Goal: Task Accomplishment & Management: Manage account settings

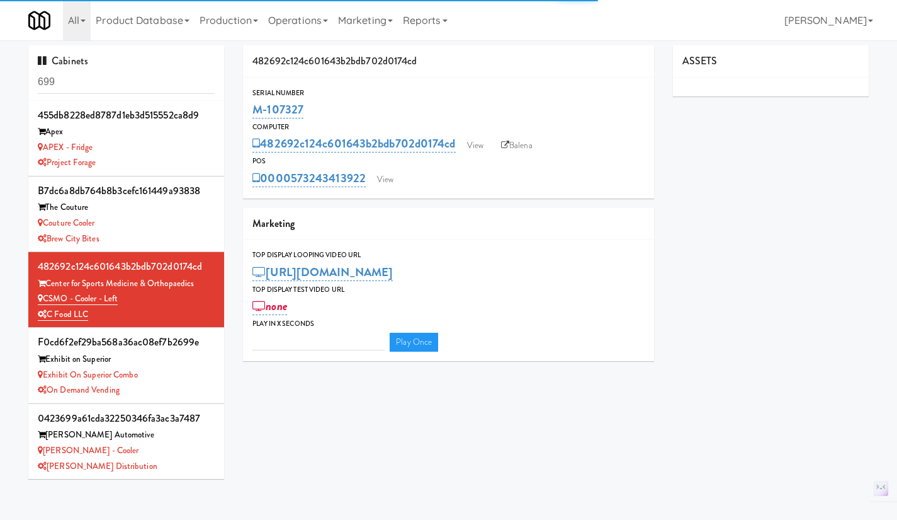
type input "3"
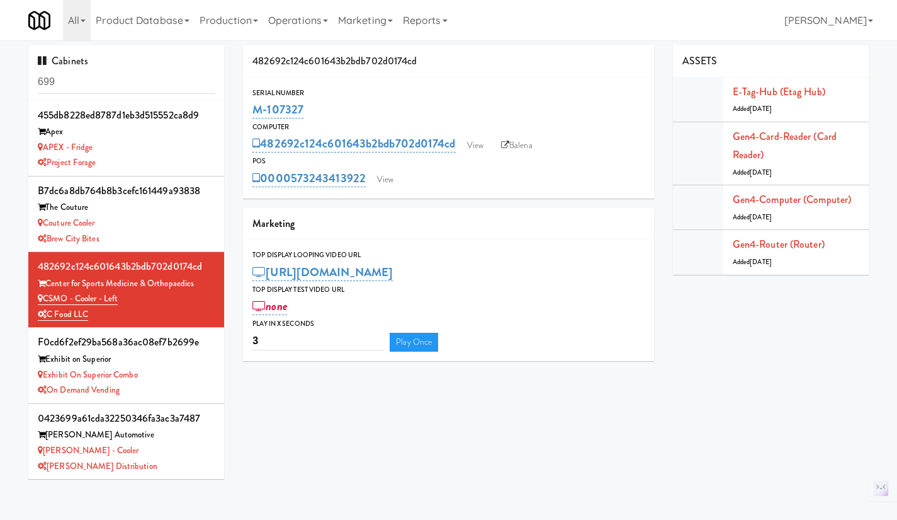
click at [273, 23] on link "Operations" at bounding box center [298, 20] width 70 height 40
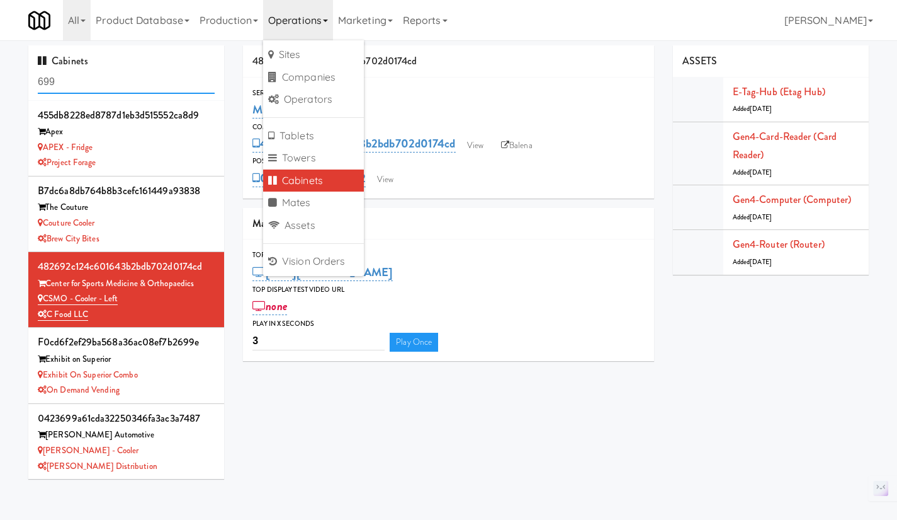
click at [90, 75] on input "699" at bounding box center [126, 82] width 177 height 23
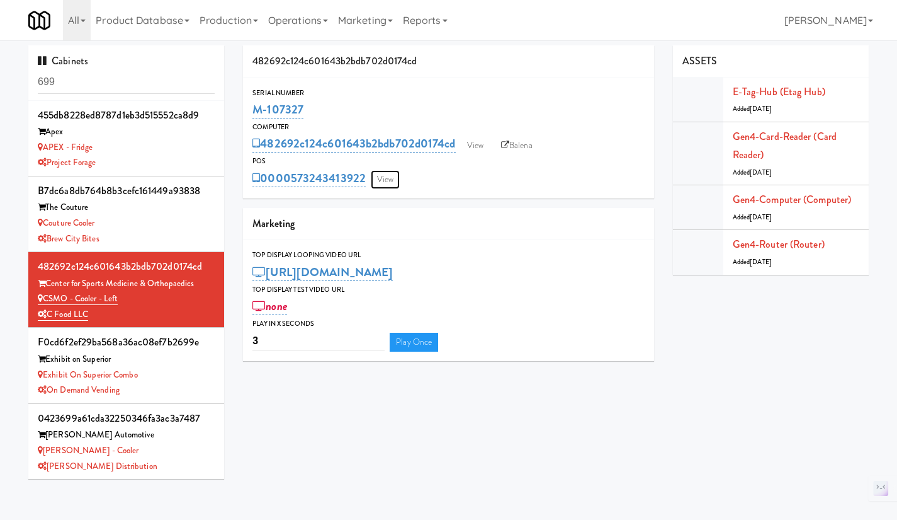
click at [389, 180] on link "View" at bounding box center [385, 179] width 29 height 19
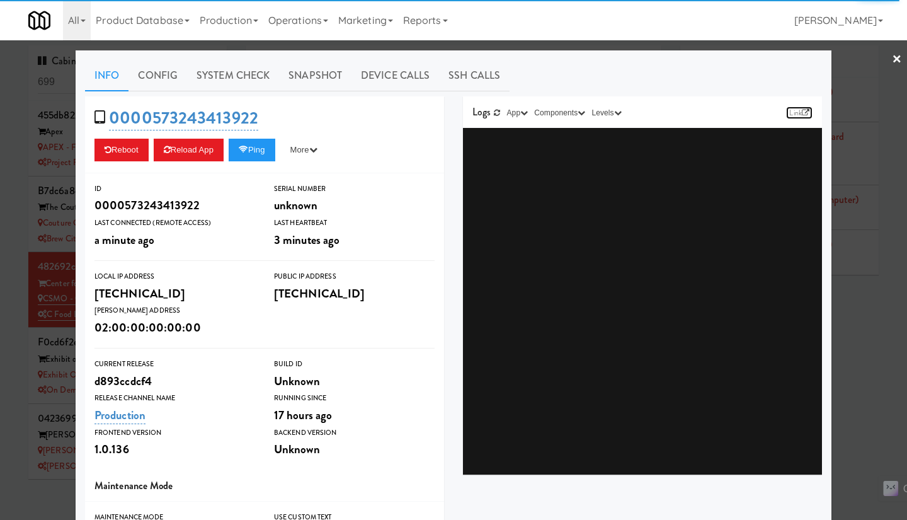
click at [802, 109] on icon at bounding box center [806, 113] width 8 height 8
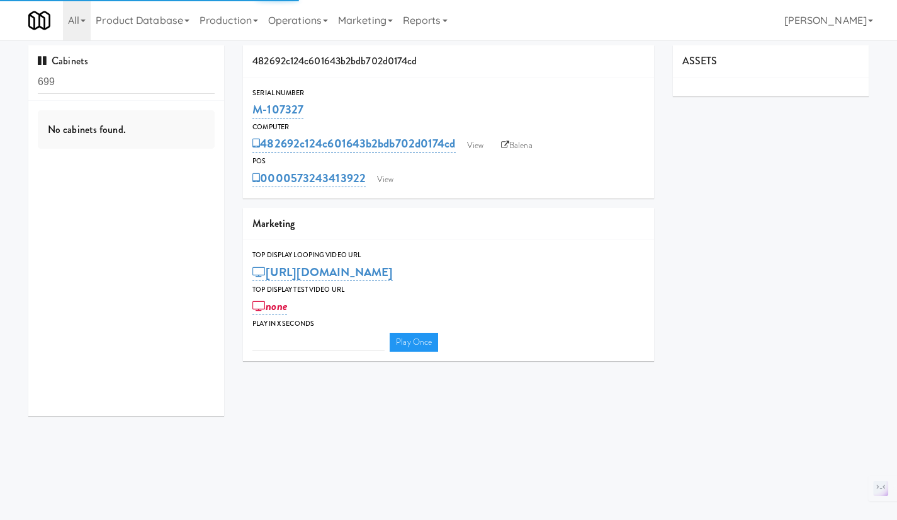
type input "3"
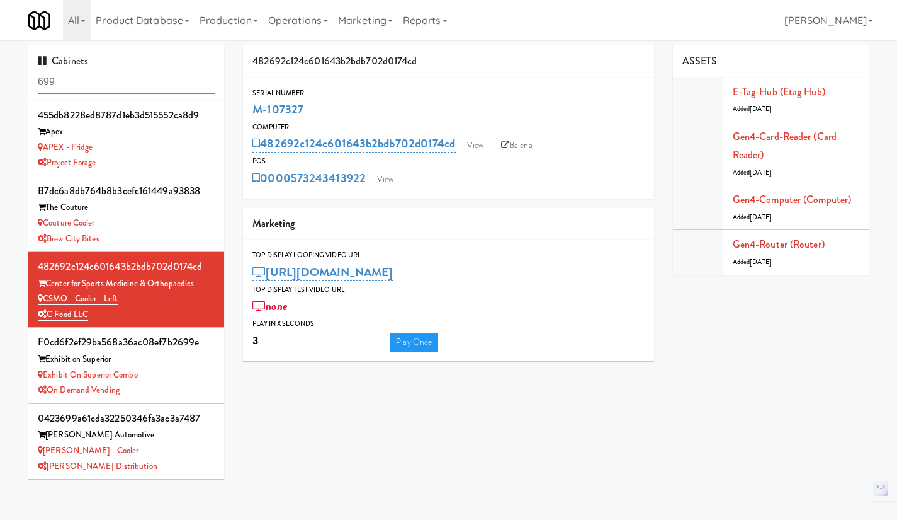
click at [101, 88] on input "699" at bounding box center [126, 82] width 177 height 23
type input "r"
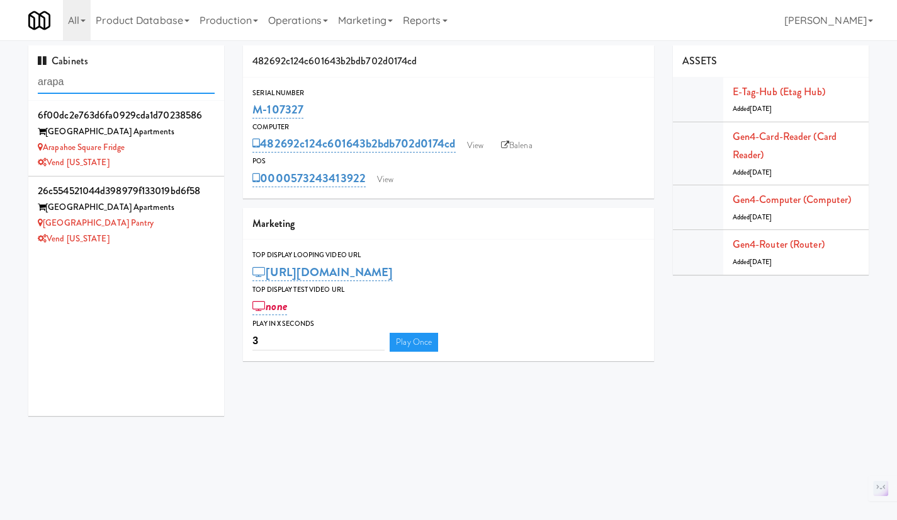
type input "arapa"
click at [171, 247] on li "26c554521044d398979f133019bd6f58 Arapahoe Square Apartments Arapahoe Square Pan…" at bounding box center [126, 213] width 196 height 75
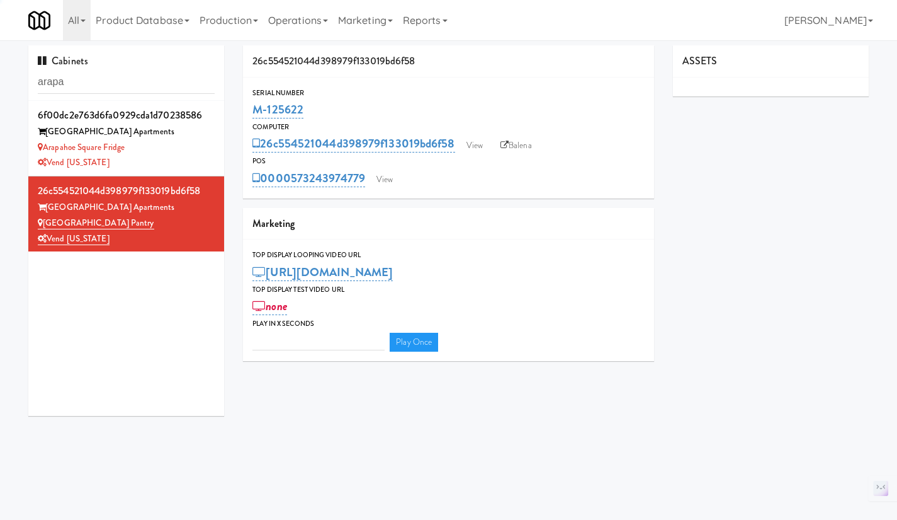
type input "3"
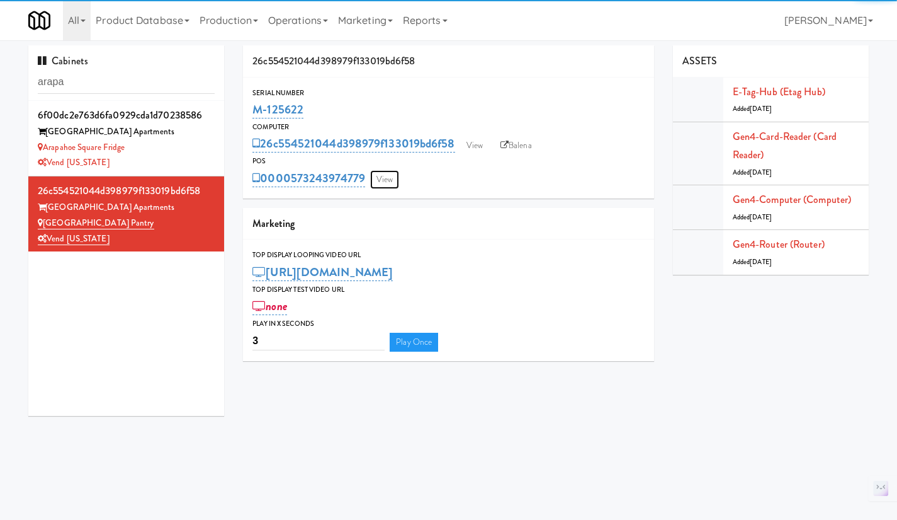
click at [389, 182] on link "View" at bounding box center [384, 179] width 29 height 19
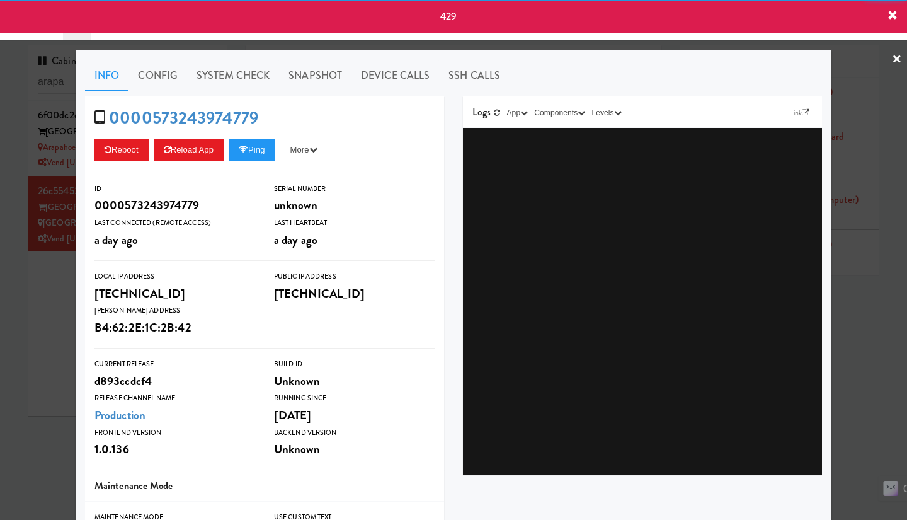
click at [21, 320] on div at bounding box center [453, 260] width 907 height 520
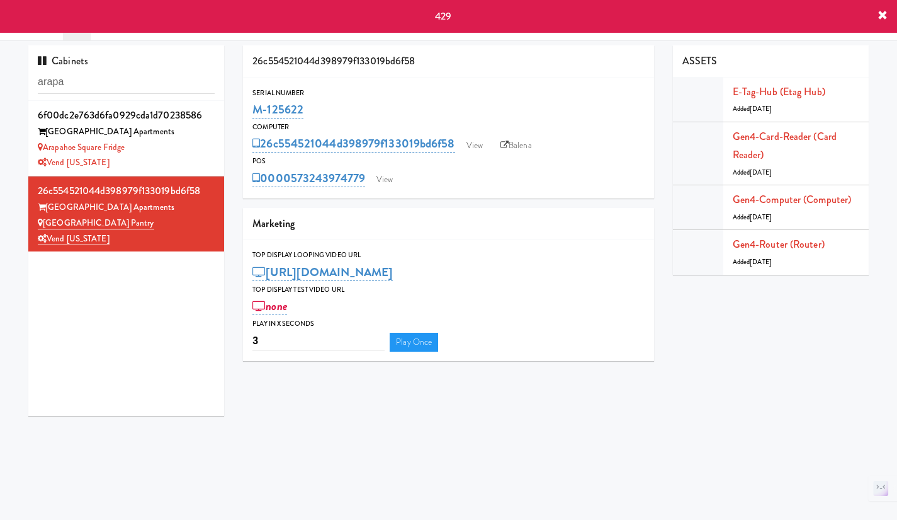
click at [189, 155] on div "Vend [US_STATE]" at bounding box center [126, 163] width 177 height 16
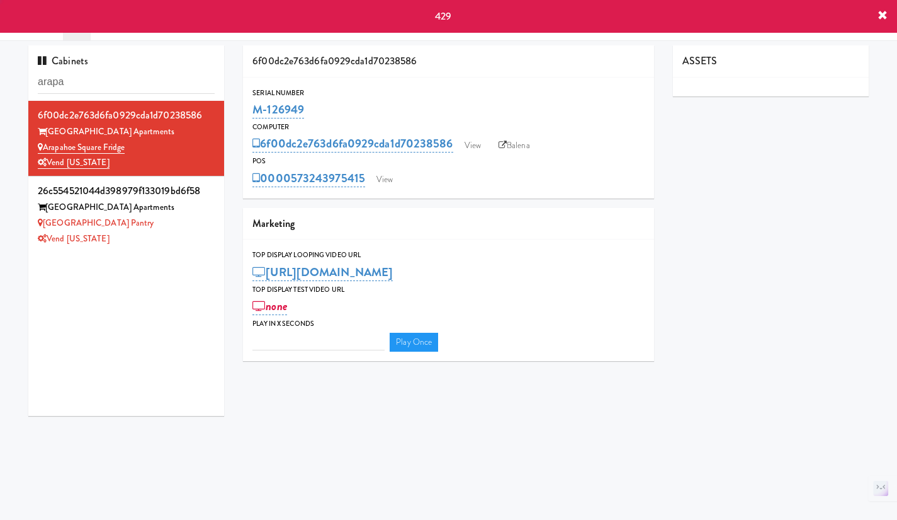
type input "3"
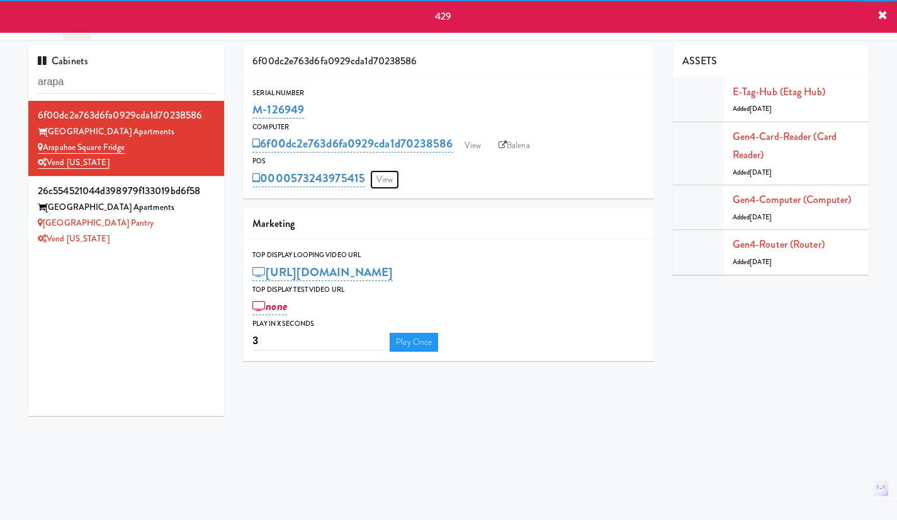
click at [380, 176] on link "View" at bounding box center [384, 179] width 29 height 19
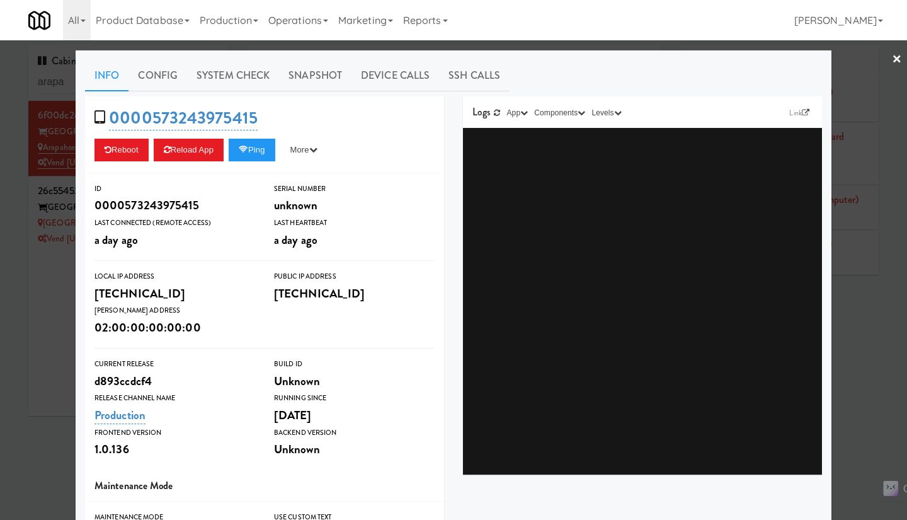
click at [45, 326] on div at bounding box center [453, 260] width 907 height 520
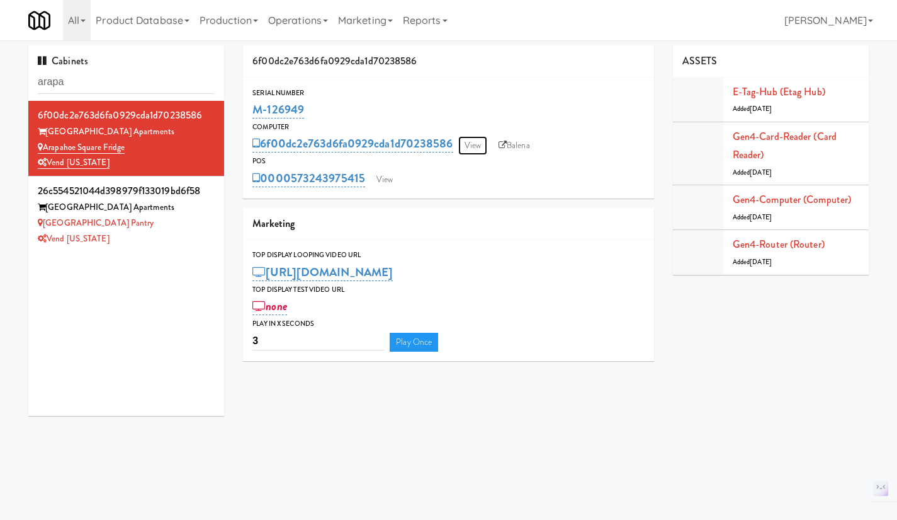
click at [469, 144] on link "View" at bounding box center [472, 145] width 29 height 19
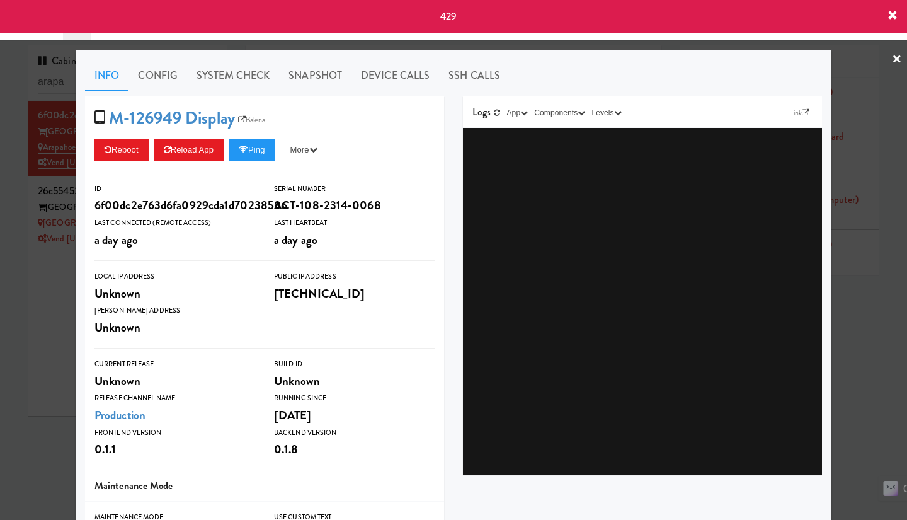
click at [54, 305] on div at bounding box center [453, 260] width 907 height 520
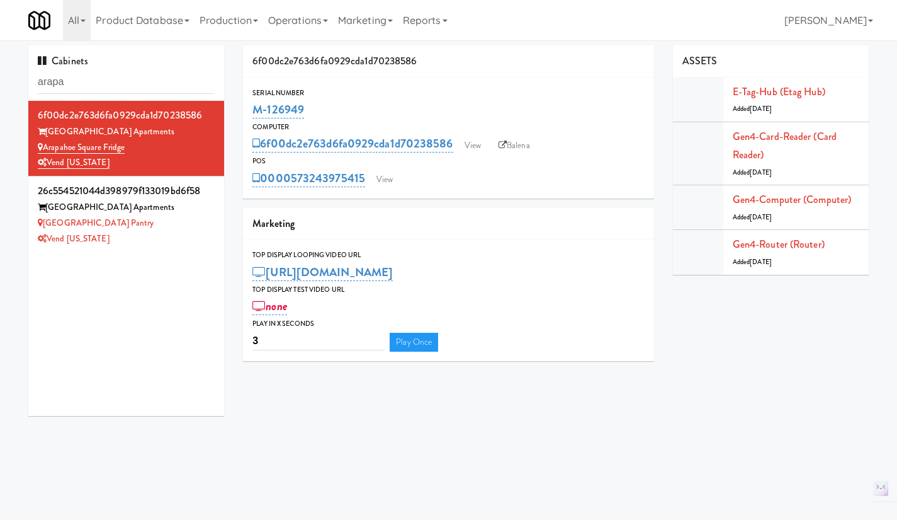
click at [185, 219] on div "Arapahoe Square Pantry" at bounding box center [126, 223] width 177 height 16
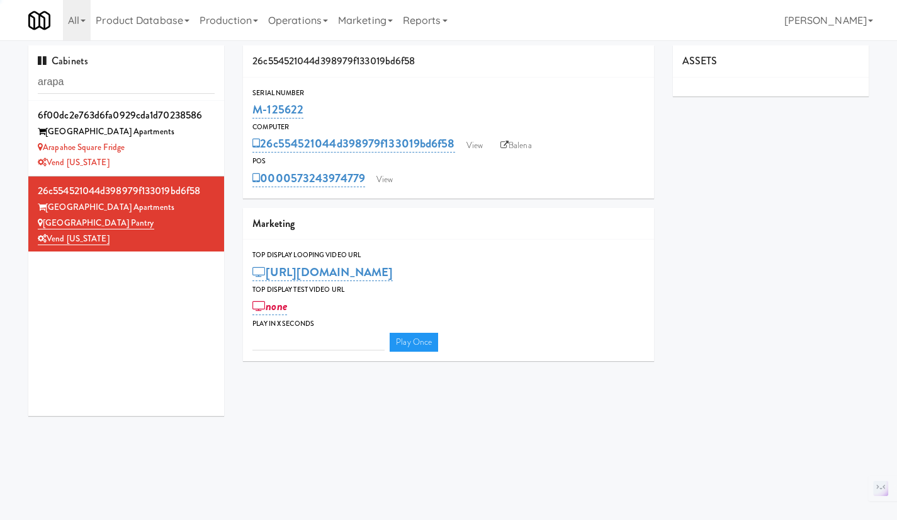
type input "3"
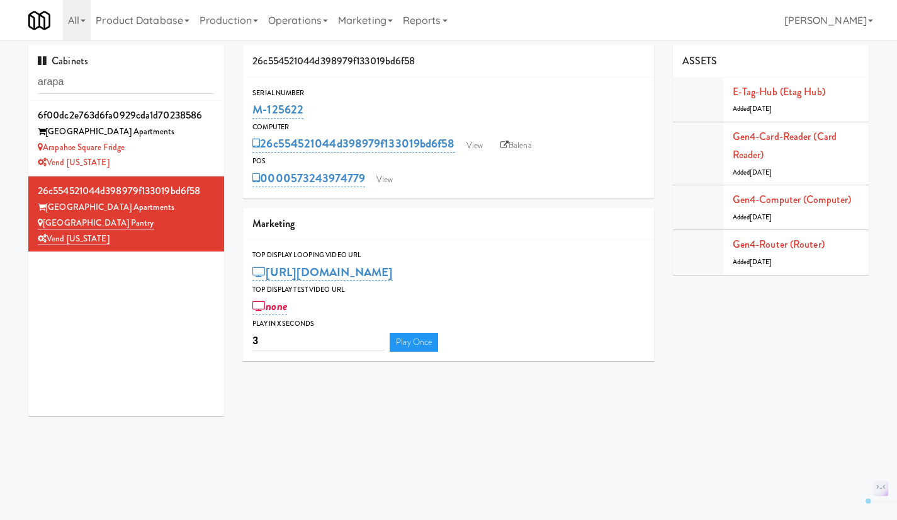
drag, startPoint x: 310, startPoint y: 113, endPoint x: 254, endPoint y: 108, distance: 55.6
click at [254, 108] on div "M-125622" at bounding box center [449, 109] width 392 height 21
copy link "M-125622"
drag, startPoint x: 120, startPoint y: 225, endPoint x: 45, endPoint y: 220, distance: 75.1
click at [45, 220] on div "Arapahoe Square Pantry" at bounding box center [126, 223] width 177 height 16
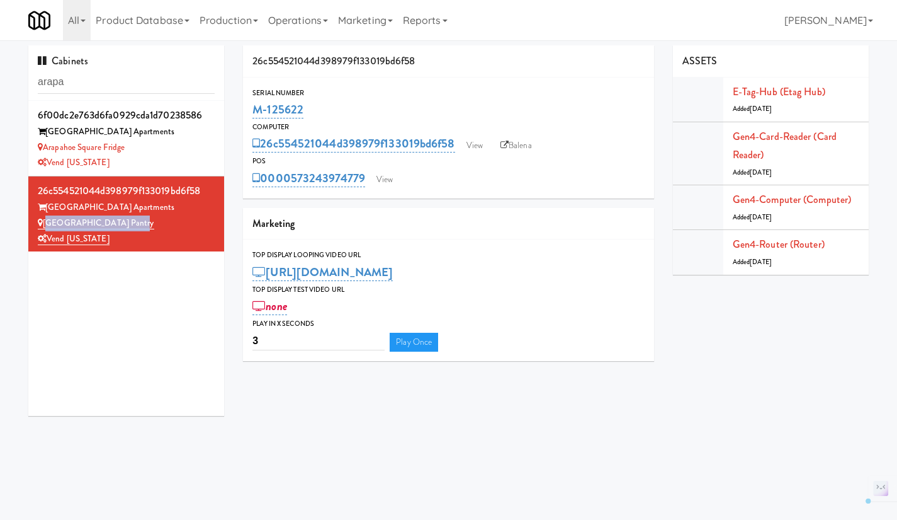
copy link "Arapahoe Square Pantry"
drag, startPoint x: 290, startPoint y: 114, endPoint x: 253, endPoint y: 112, distance: 37.2
click at [253, 112] on div "M-125622" at bounding box center [449, 109] width 392 height 21
copy link "M-125622"
click at [179, 144] on div "Arapahoe Square Fridge" at bounding box center [126, 148] width 177 height 16
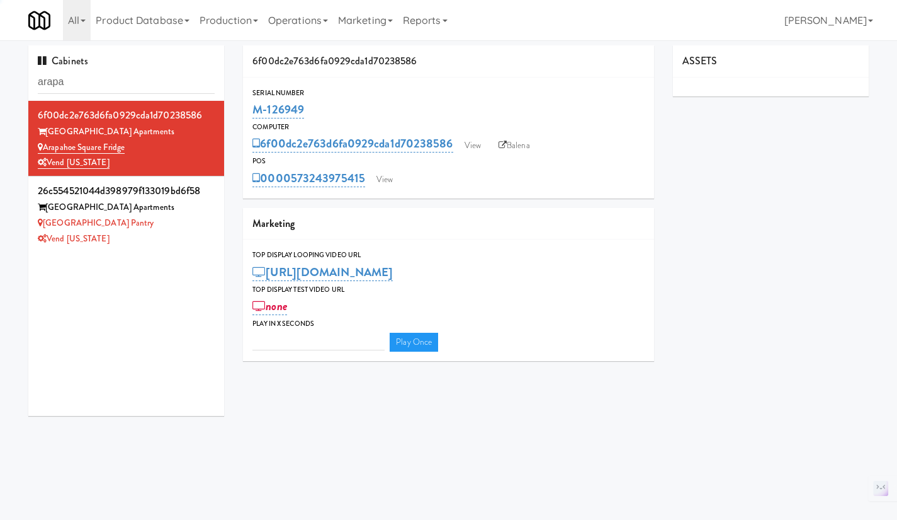
type input "3"
click at [474, 144] on link "View" at bounding box center [472, 145] width 29 height 19
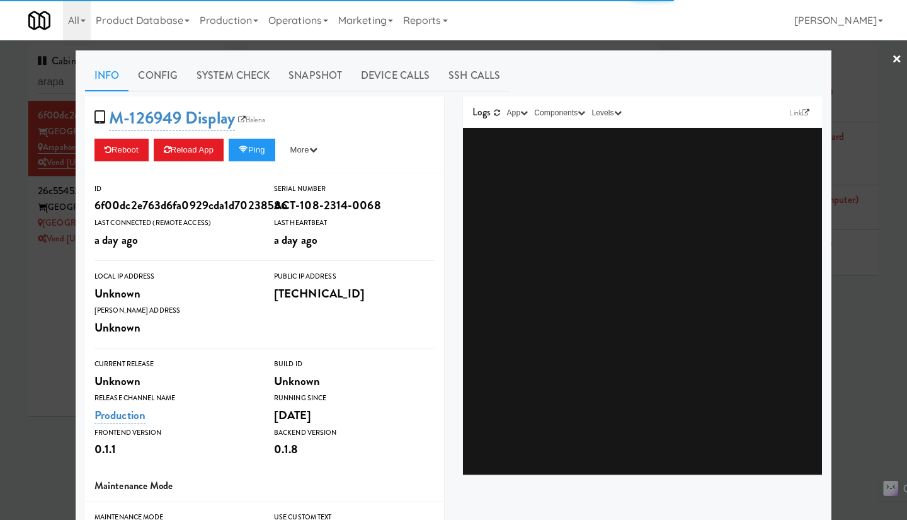
click at [65, 324] on div at bounding box center [453, 260] width 907 height 520
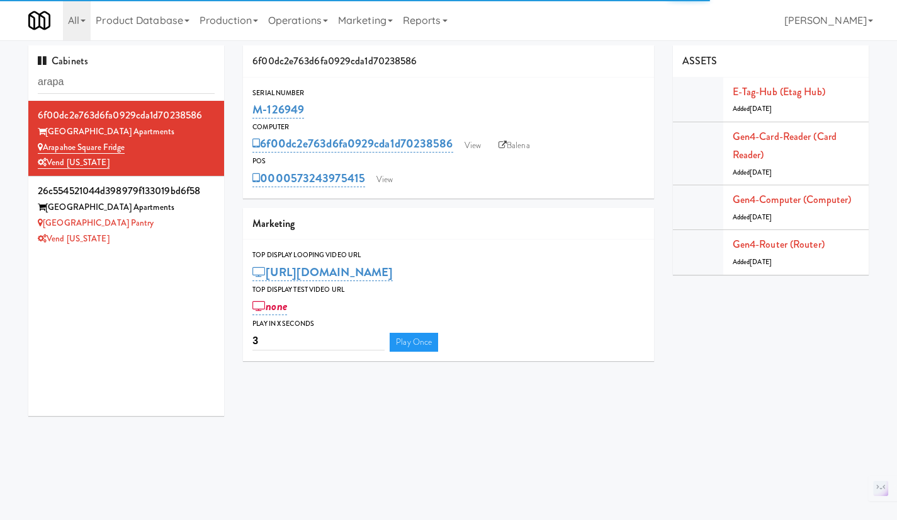
click at [190, 239] on div "Vend [US_STATE]" at bounding box center [126, 239] width 177 height 16
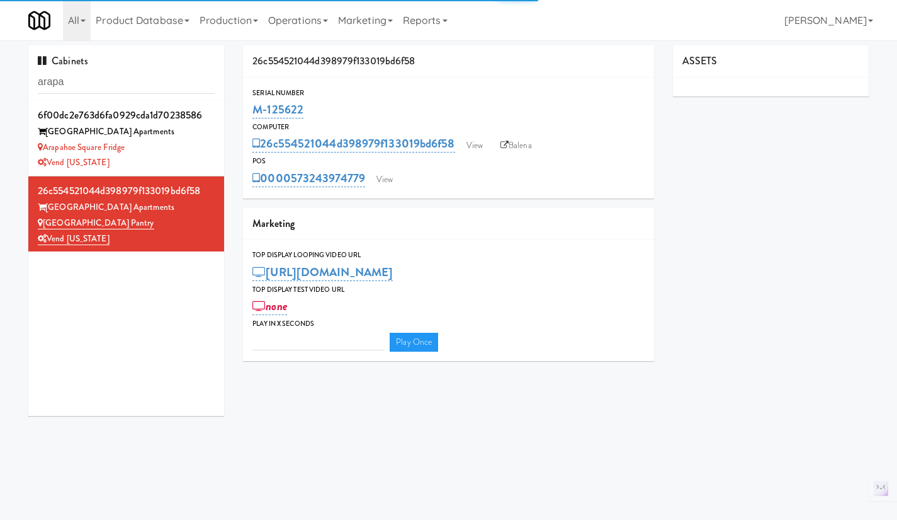
type input "3"
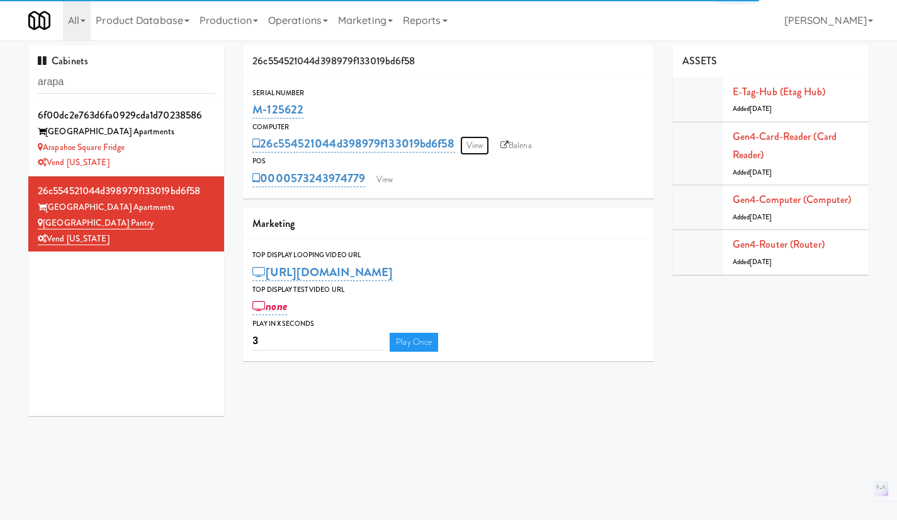
click at [477, 147] on link "View" at bounding box center [474, 145] width 29 height 19
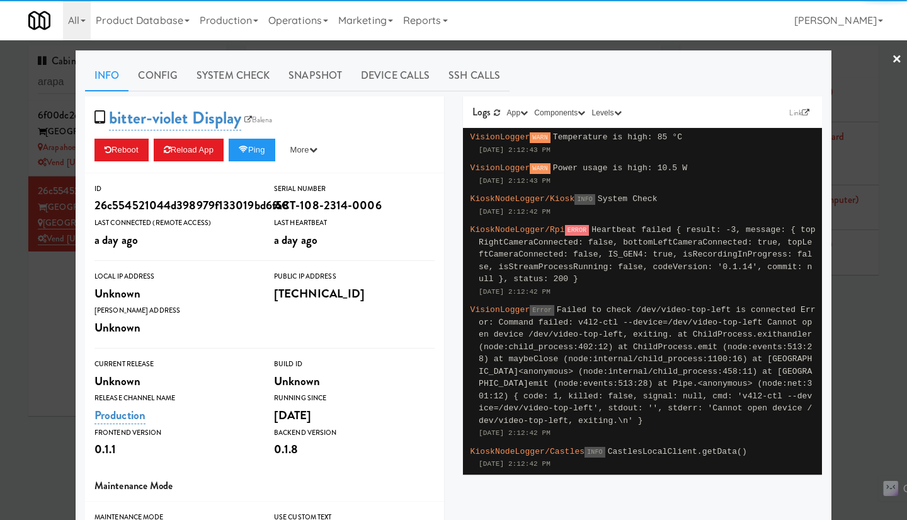
click at [66, 292] on div at bounding box center [453, 260] width 907 height 520
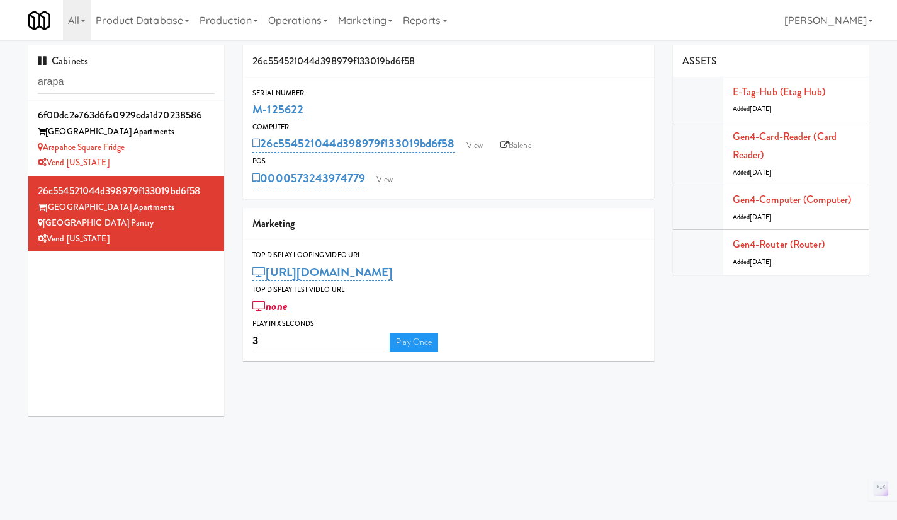
click at [212, 148] on li "6f00dc2e763d6fa0929cda1d70238586 Arapahoe Square Apartments Arapahoe Square Fri…" at bounding box center [126, 139] width 196 height 76
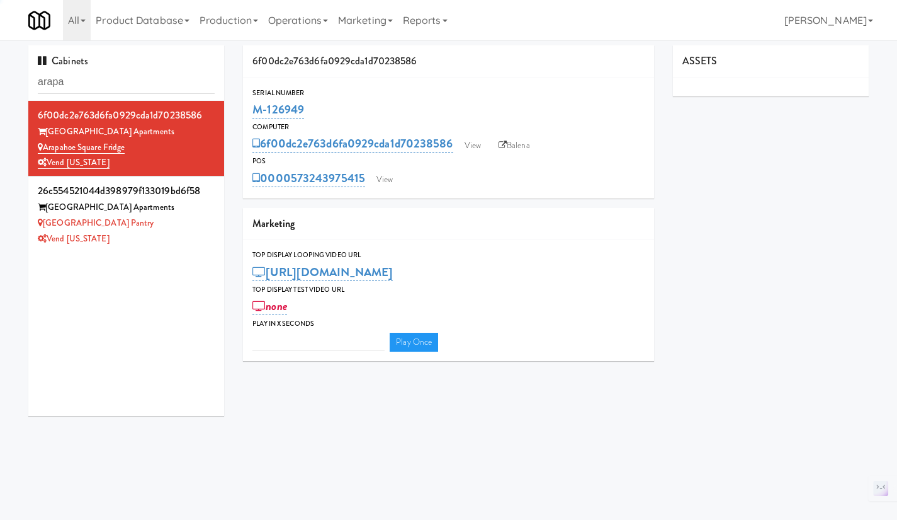
type input "3"
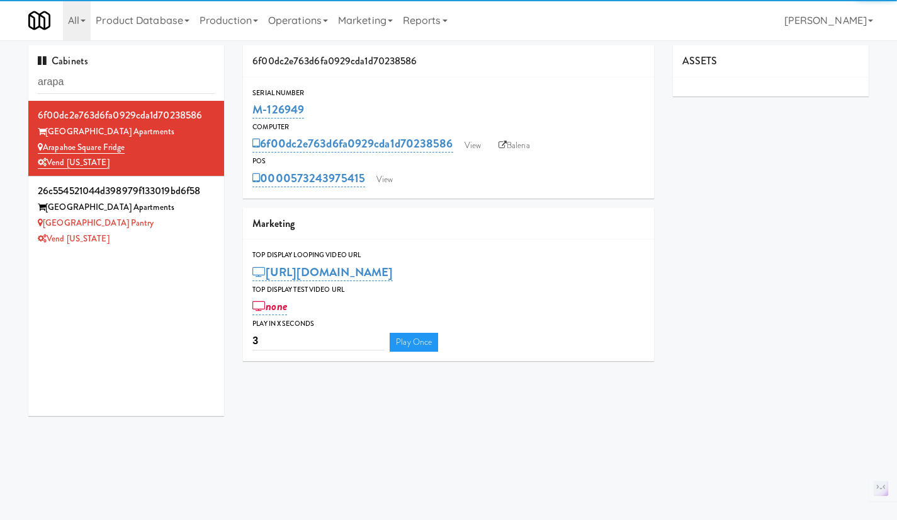
click at [515, 145] on link "Balena" at bounding box center [514, 145] width 44 height 19
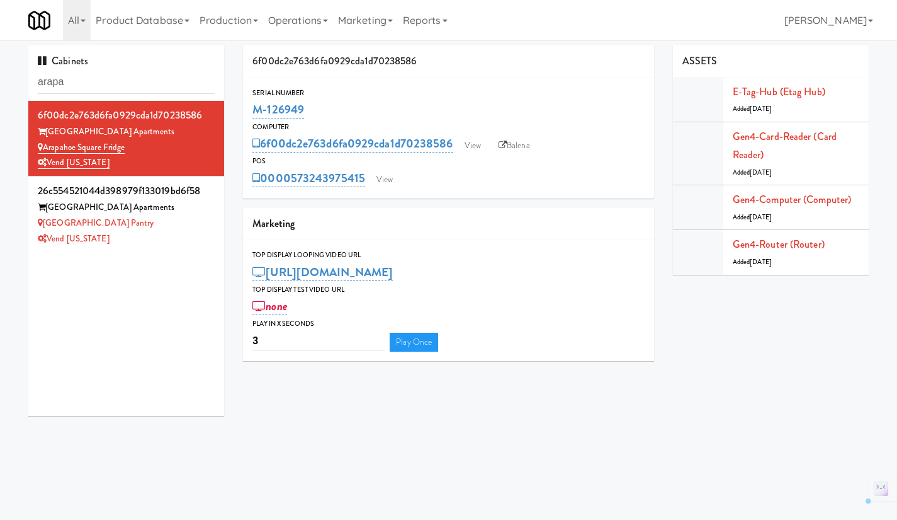
drag, startPoint x: 302, startPoint y: 105, endPoint x: 244, endPoint y: 108, distance: 58.0
click at [244, 108] on div "Serial Number M-126949" at bounding box center [448, 104] width 411 height 34
copy link "M-126949"
click at [192, 219] on div "Arapahoe Square Pantry" at bounding box center [126, 223] width 177 height 16
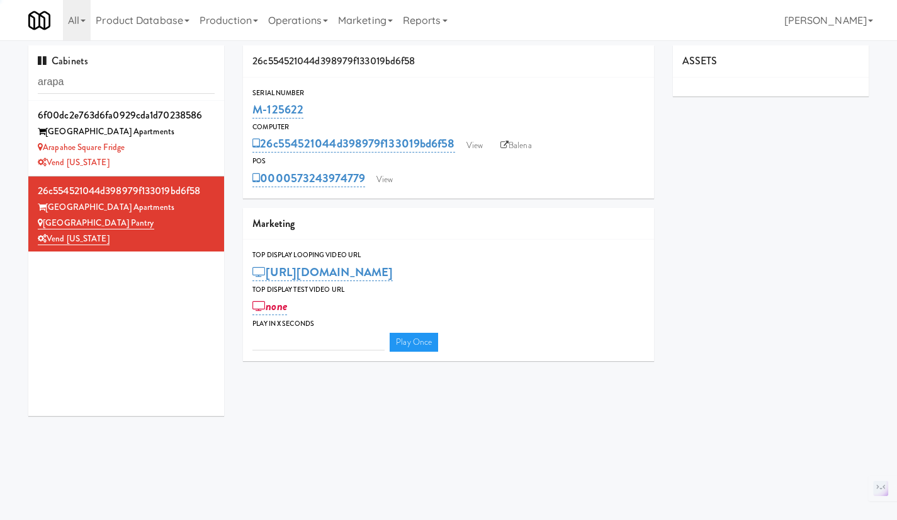
type input "3"
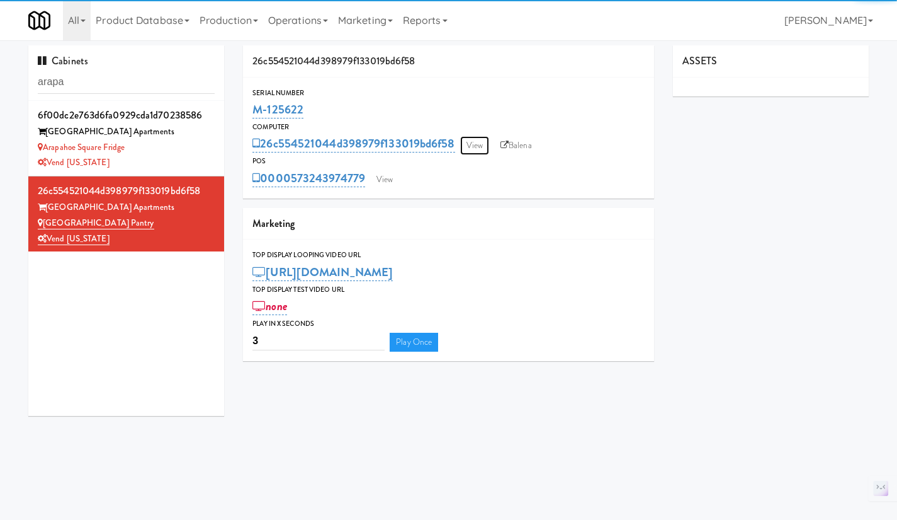
click at [485, 140] on link "View" at bounding box center [474, 145] width 29 height 19
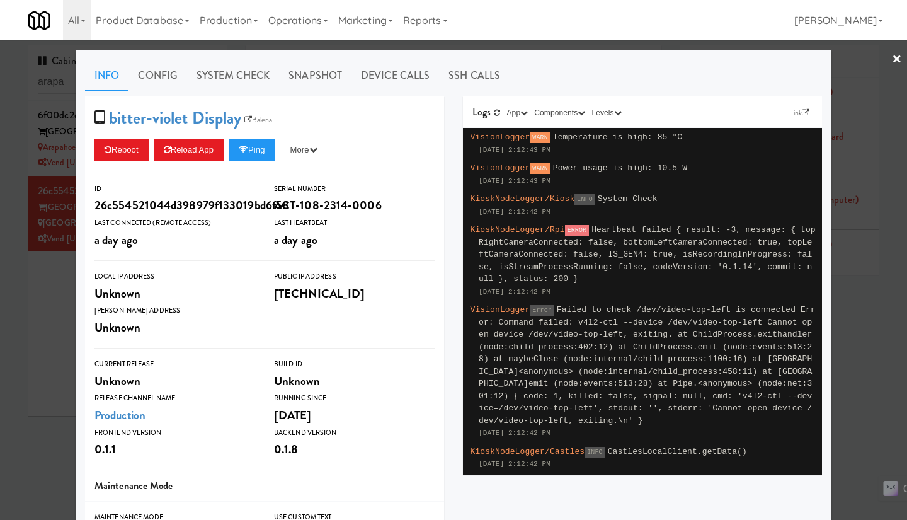
click at [848, 374] on div at bounding box center [453, 260] width 907 height 520
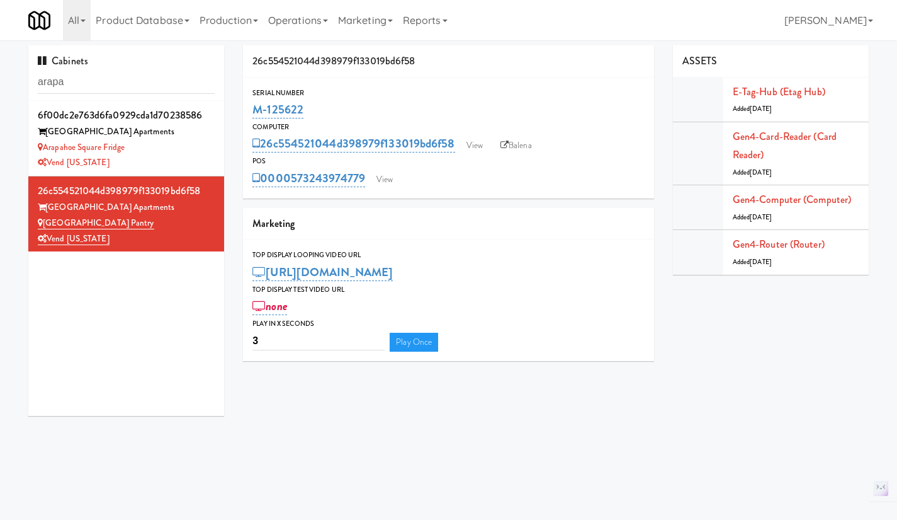
click at [176, 155] on div "Vend [US_STATE]" at bounding box center [126, 163] width 177 height 16
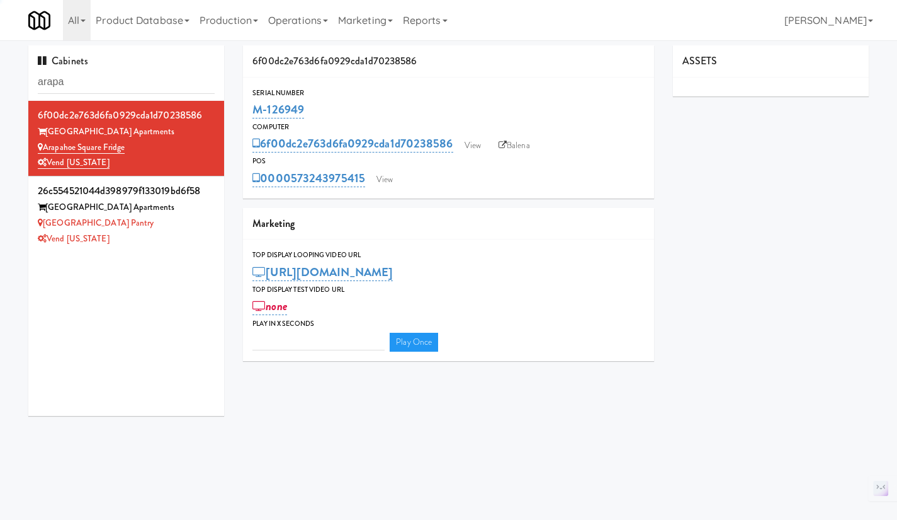
type input "3"
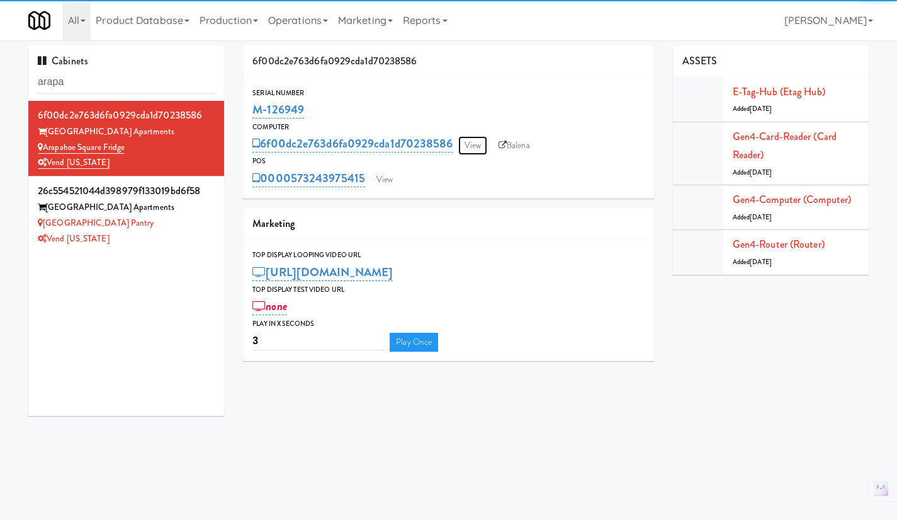
click at [484, 140] on link "View" at bounding box center [472, 145] width 29 height 19
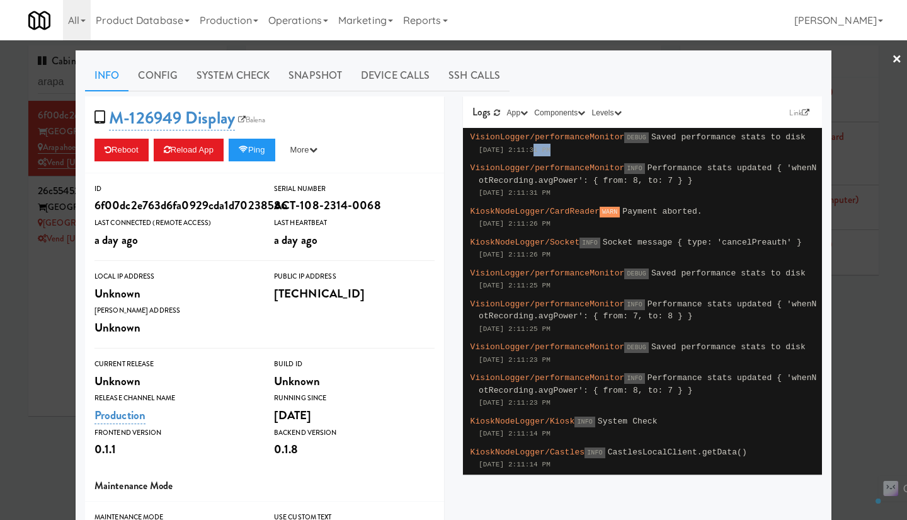
drag, startPoint x: 525, startPoint y: 152, endPoint x: 538, endPoint y: 151, distance: 12.6
click at [538, 151] on span "Sep 14, 2025 2:11:31 PM" at bounding box center [515, 150] width 72 height 8
copy span "2:11"
click at [887, 356] on div at bounding box center [453, 260] width 907 height 520
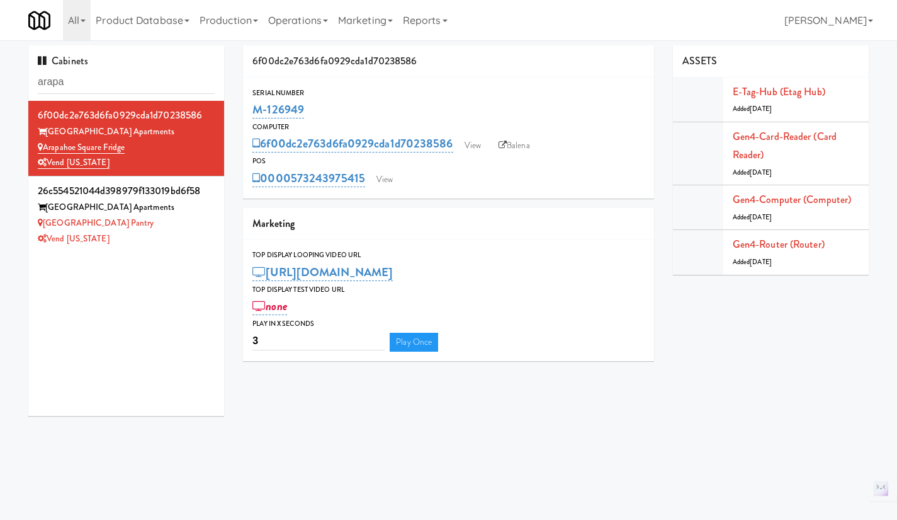
click at [164, 244] on div "Vend [US_STATE]" at bounding box center [126, 239] width 177 height 16
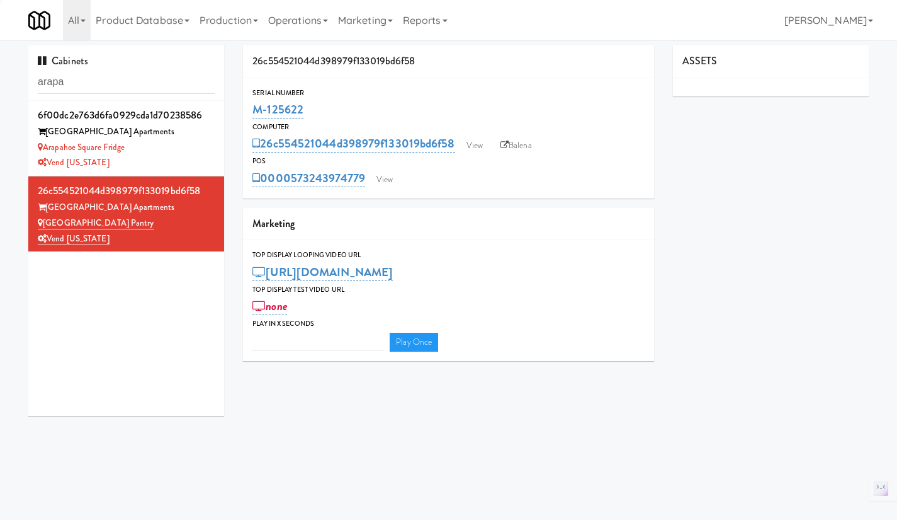
type input "3"
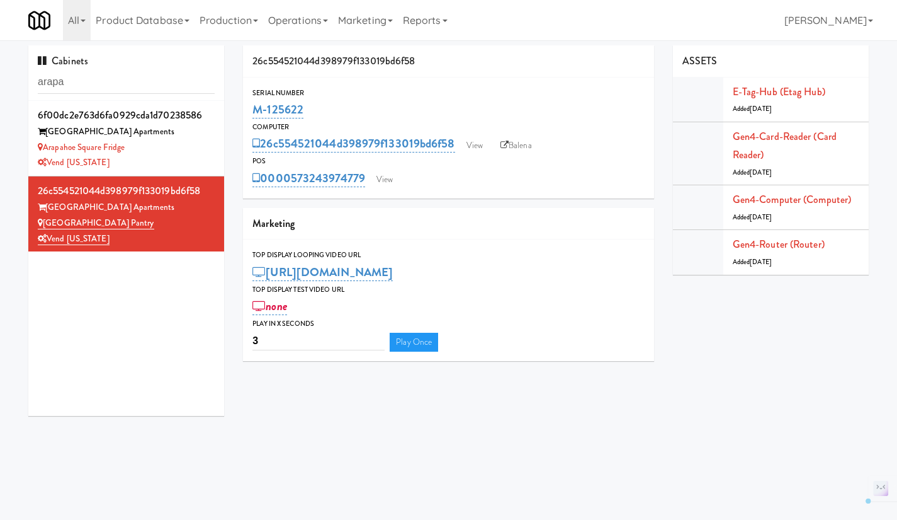
drag, startPoint x: 314, startPoint y: 101, endPoint x: 254, endPoint y: 108, distance: 60.2
click at [254, 108] on div "M-125622" at bounding box center [449, 109] width 392 height 21
copy link "M-125622"
click at [170, 151] on div "Arapahoe Square Fridge" at bounding box center [126, 148] width 177 height 16
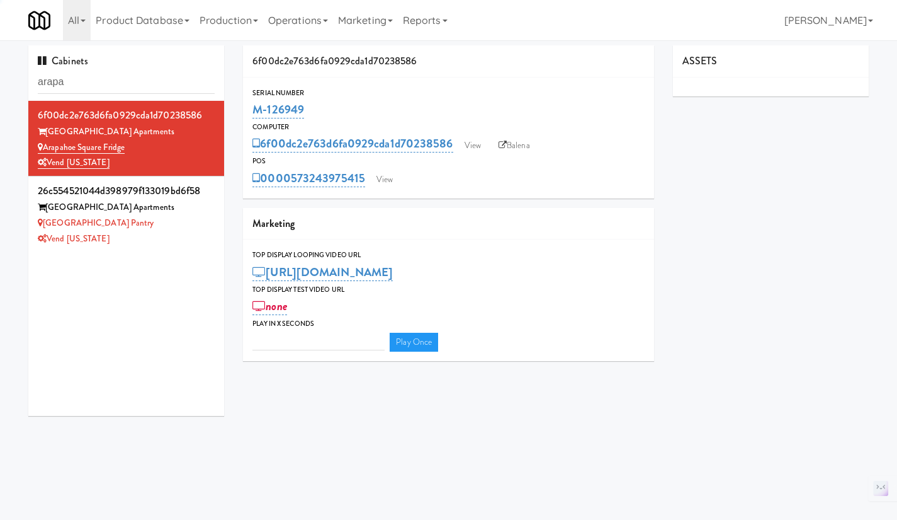
type input "3"
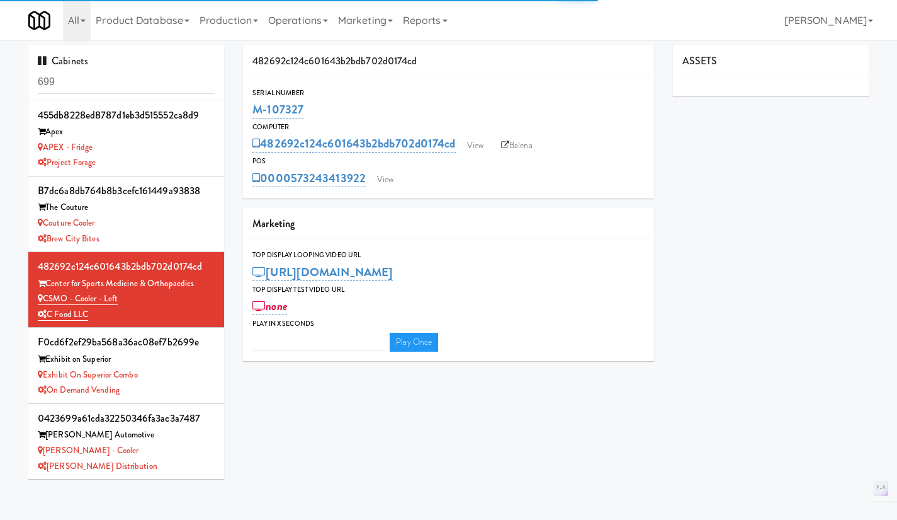
type input "3"
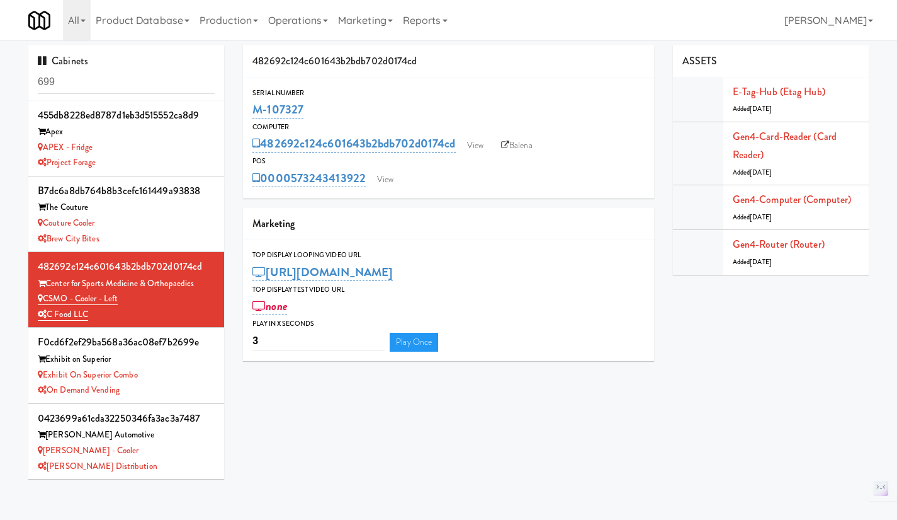
click at [106, 79] on input "699" at bounding box center [126, 82] width 177 height 23
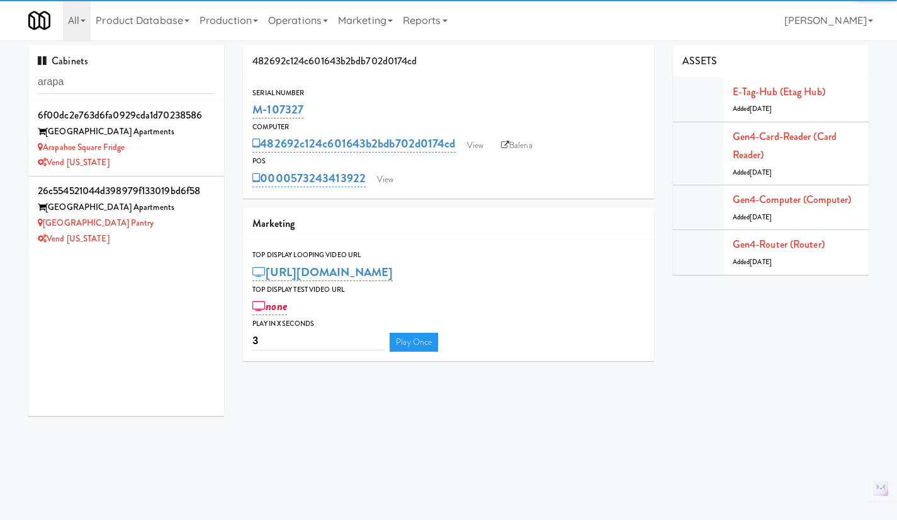
type input "arapa"
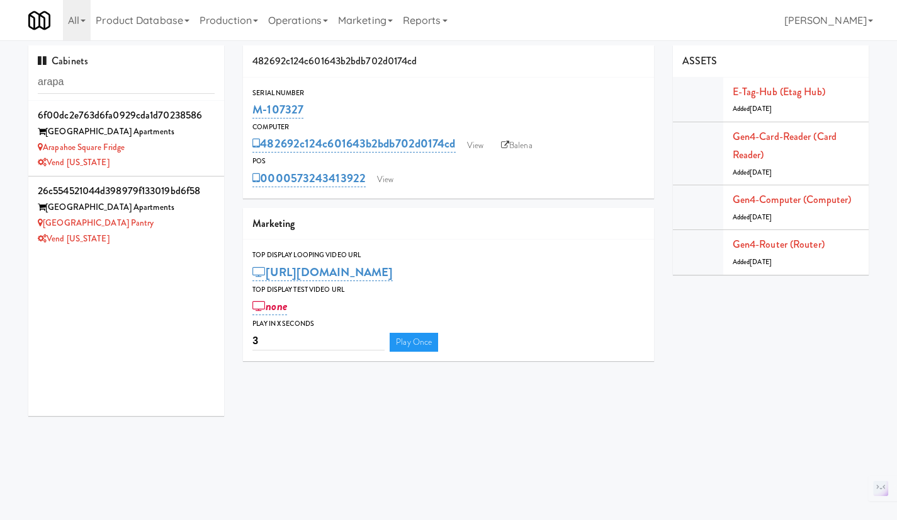
click at [171, 242] on div "Vend [US_STATE]" at bounding box center [126, 239] width 177 height 16
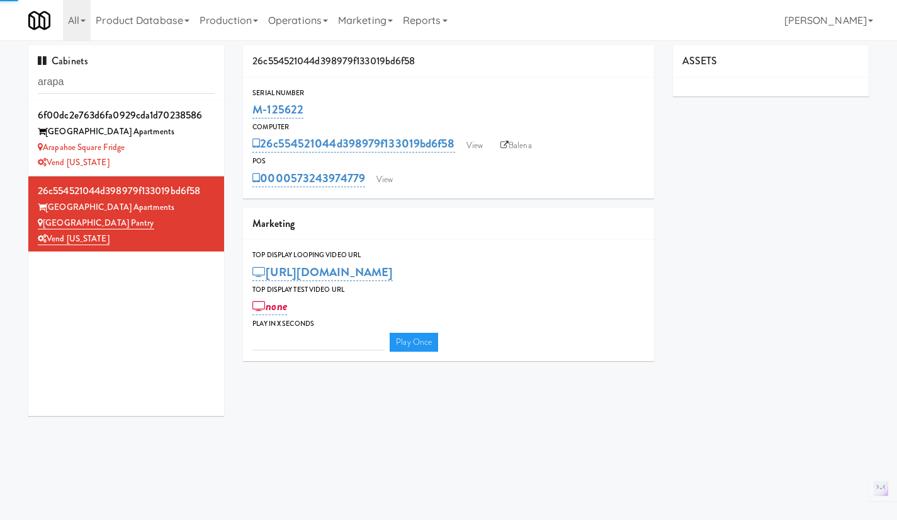
type input "3"
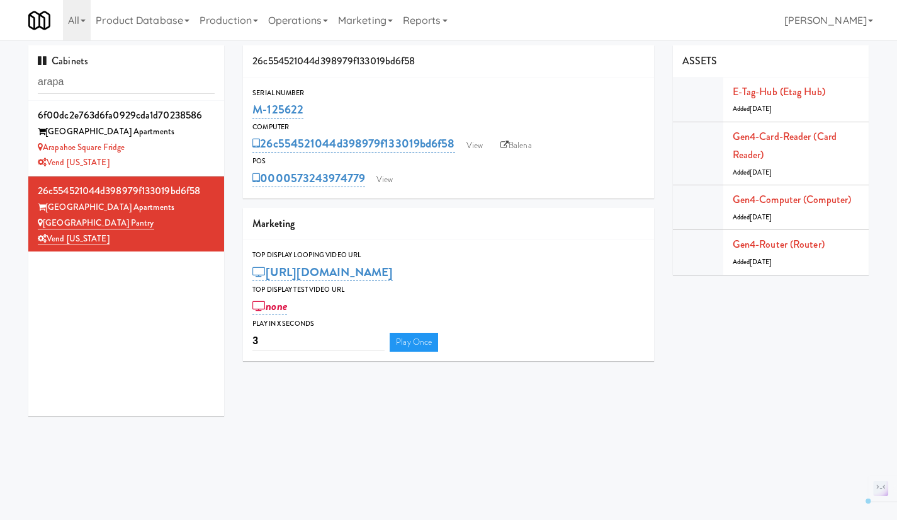
drag, startPoint x: 315, startPoint y: 113, endPoint x: 254, endPoint y: 114, distance: 61.1
click at [254, 114] on div "M-125622" at bounding box center [449, 109] width 392 height 21
copy link "M-125622"
